Goal: Complete application form

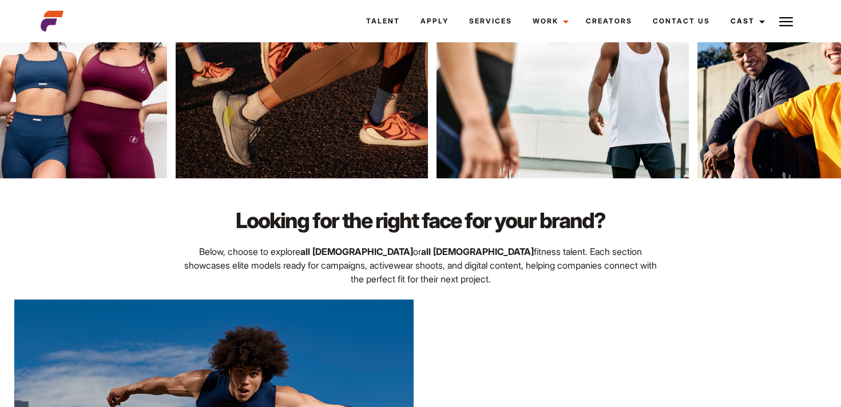
scroll to position [515, 0]
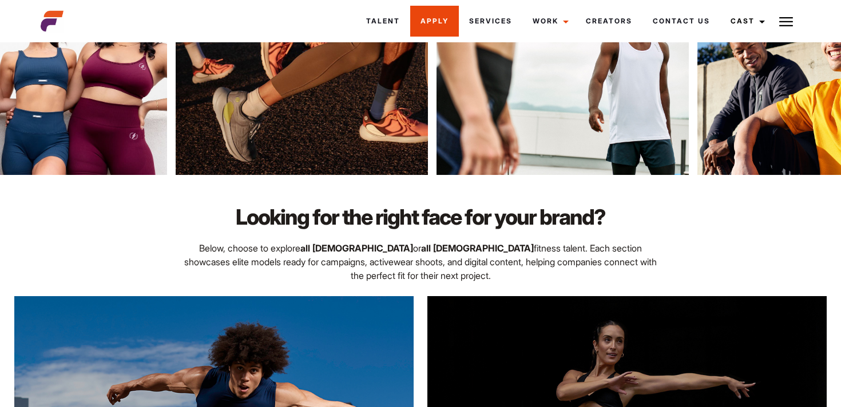
click at [432, 26] on link "Apply" at bounding box center [434, 21] width 49 height 31
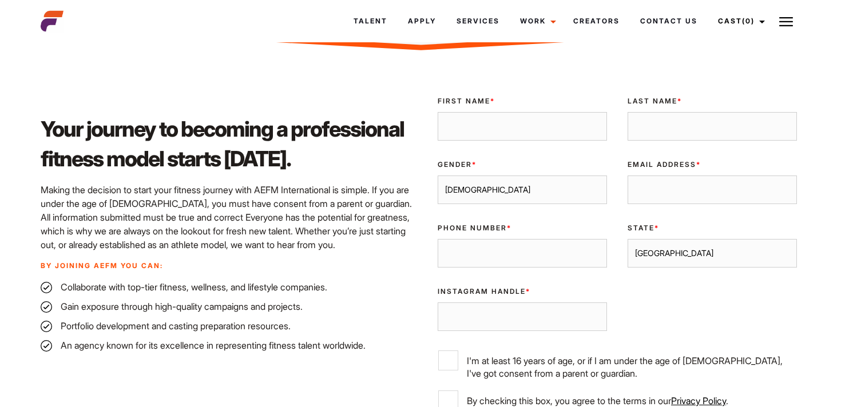
scroll to position [275, 0]
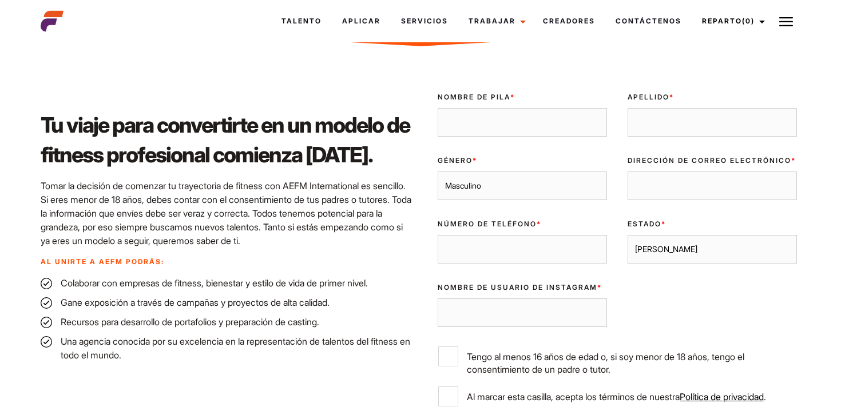
click at [676, 299] on div "Validar correo electrónico [GEOGRAPHIC_DATA] Nombre de pila * Apellido * Género…" at bounding box center [617, 265] width 380 height 364
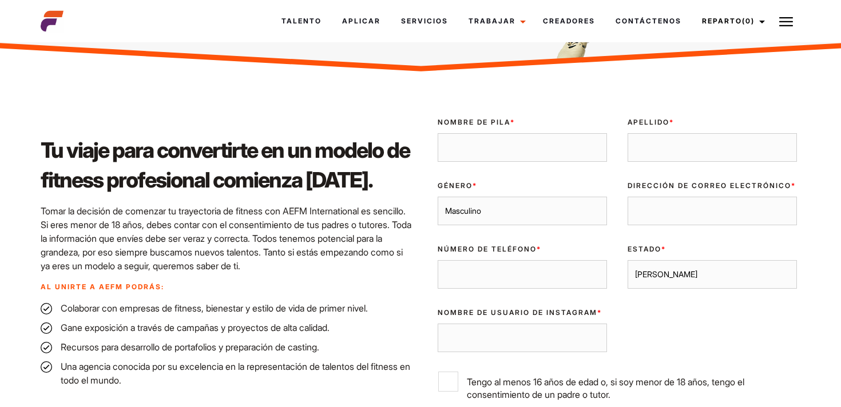
scroll to position [255, 0]
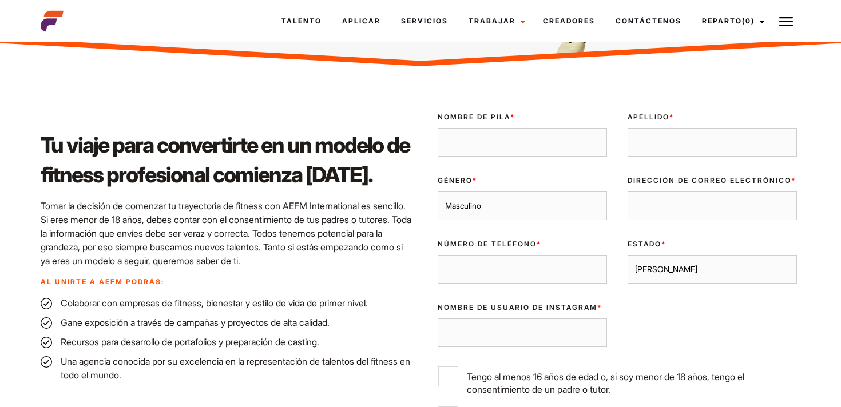
click at [504, 157] on input "Nombre de pila *" at bounding box center [521, 142] width 169 height 29
type input "[PERSON_NAME]"
click at [639, 156] on input "Apellido *" at bounding box center [711, 142] width 169 height 29
type input "[PERSON_NAME]"
click at [680, 220] on input "Dirección de correo electrónico *" at bounding box center [711, 206] width 169 height 29
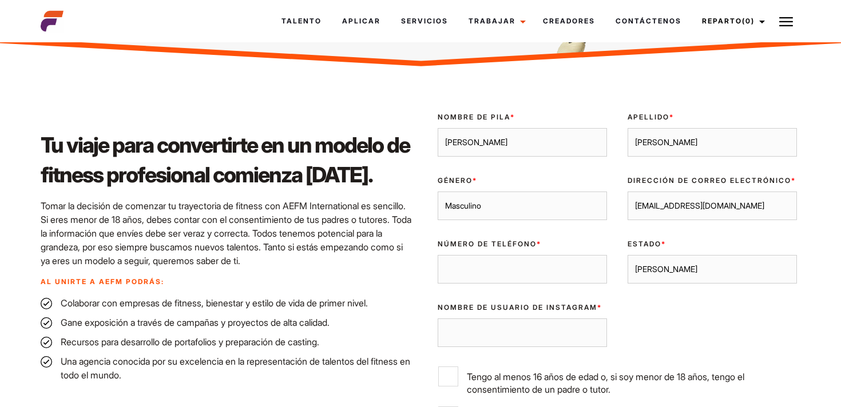
type input "[EMAIL_ADDRESS][DOMAIN_NAME]"
click at [584, 284] on input "Número de teléfono *" at bounding box center [521, 269] width 169 height 29
click at [650, 284] on select "[PERSON_NAME] [GEOGRAPHIC_DATA] [GEOGRAPHIC_DATA] [PERSON_NAME][GEOGRAPHIC_DATA…" at bounding box center [711, 269] width 169 height 29
select select "[GEOGRAPHIC_DATA]"
click at [627, 278] on select "[PERSON_NAME] [GEOGRAPHIC_DATA] [GEOGRAPHIC_DATA] [PERSON_NAME][GEOGRAPHIC_DATA…" at bounding box center [711, 269] width 169 height 29
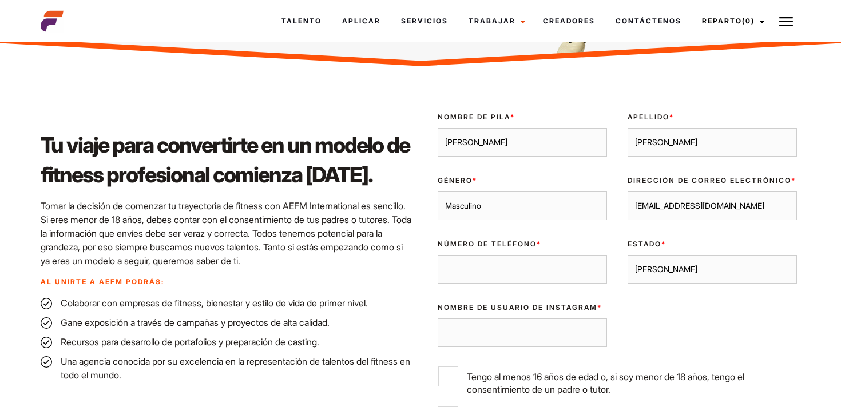
click at [579, 284] on input "Número de teléfono *" at bounding box center [521, 269] width 169 height 29
type input "[PHONE_NUMBER]"
click at [536, 347] on input "Nombre de usuario de Instagram *" at bounding box center [521, 333] width 169 height 29
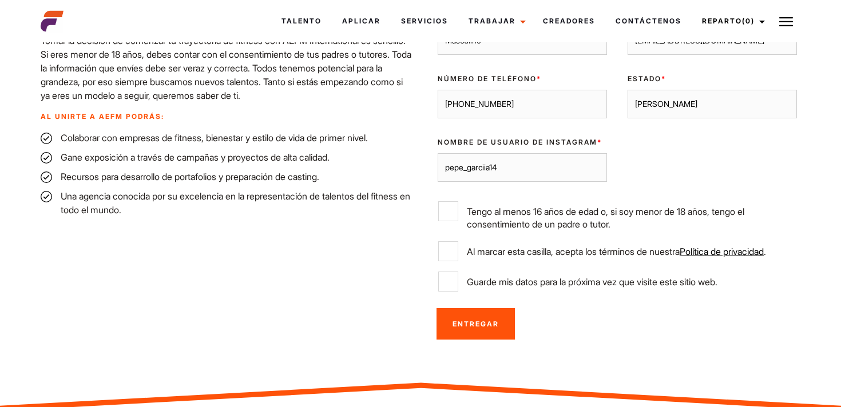
scroll to position [421, 0]
type input "pepe_garciia14"
click at [448, 221] on input "Tengo al menos 16 años de edad o, si soy menor de 18 años, tengo el consentimie…" at bounding box center [448, 211] width 20 height 20
checkbox input "true"
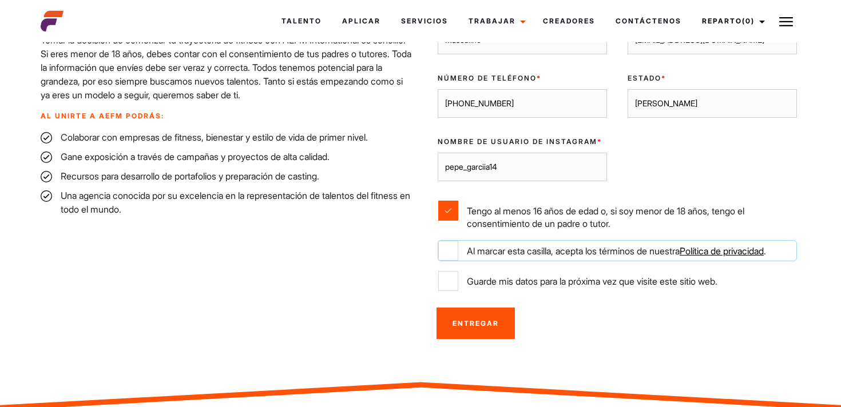
click at [449, 261] on input "Al marcar esta casilla, acepta los términos de nuestra Política de privacidad ." at bounding box center [448, 251] width 20 height 20
checkbox input "true"
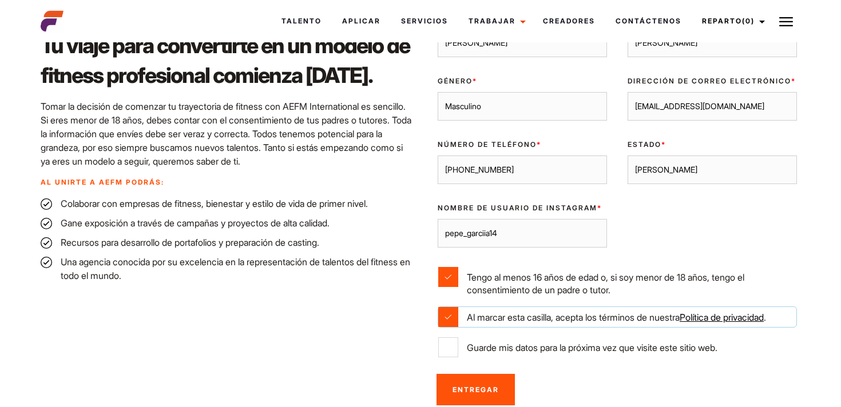
scroll to position [369, 0]
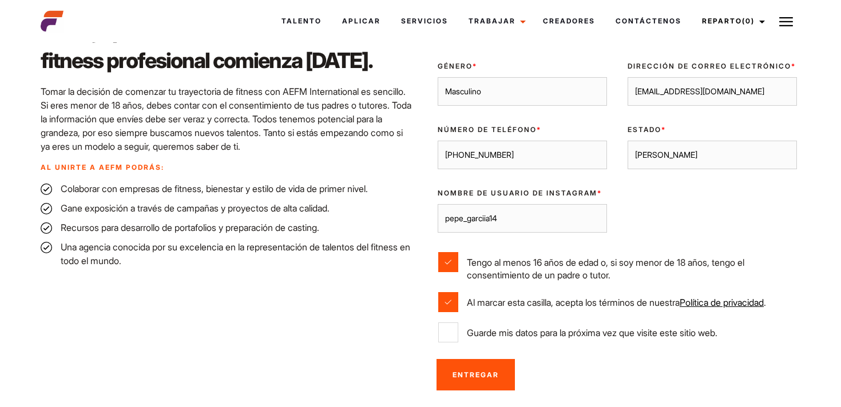
click at [468, 391] on input "Entregar" at bounding box center [475, 374] width 78 height 31
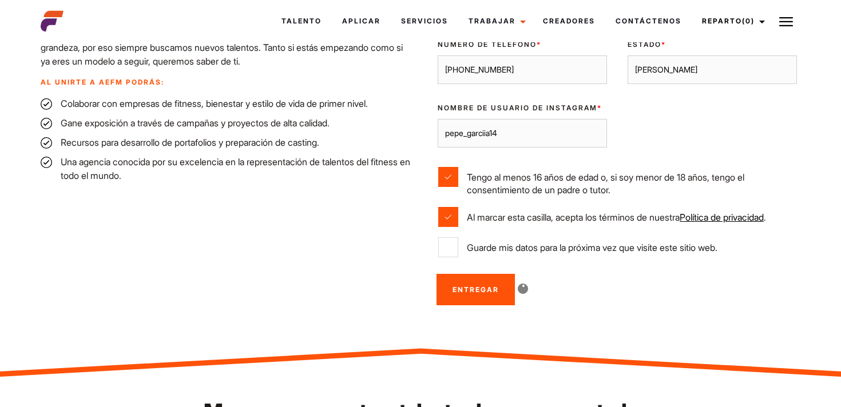
scroll to position [456, 0]
